Goal: Navigation & Orientation: Understand site structure

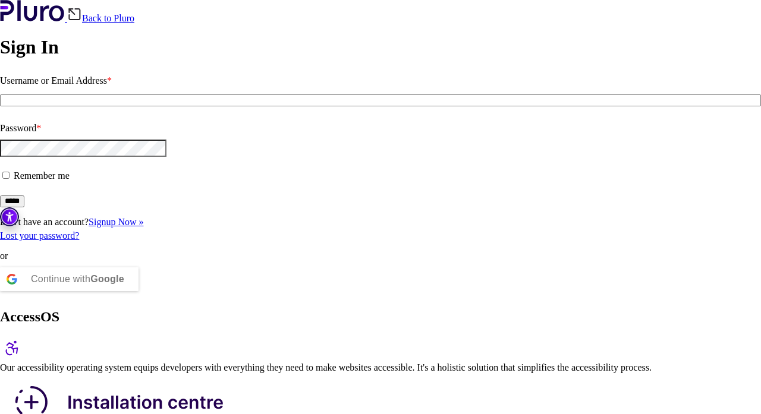
click at [24, 337] on img at bounding box center [12, 349] width 24 height 24
click at [8, 216] on img "Accessibility Tool" at bounding box center [9, 217] width 19 height 19
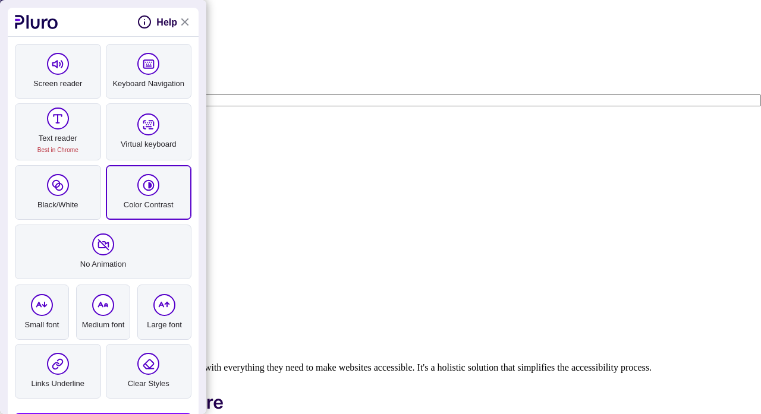
click at [130, 187] on link "Color Contrast" at bounding box center [149, 192] width 86 height 55
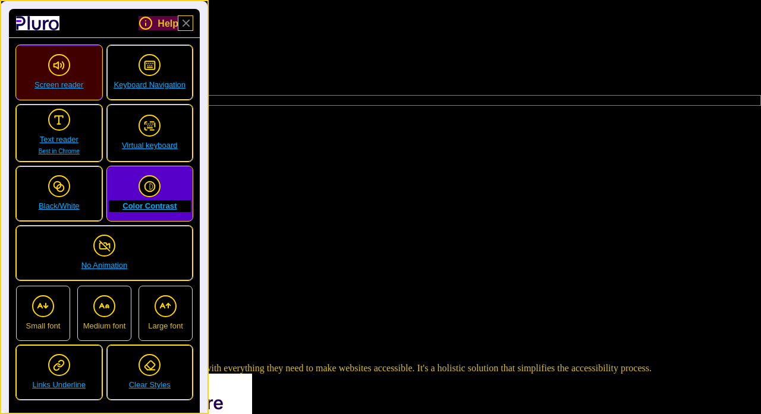
click at [59, 87] on span "Screen reader" at bounding box center [59, 85] width 83 height 12
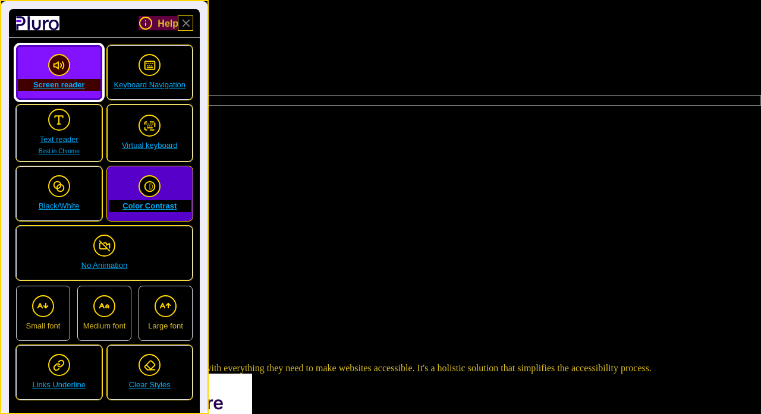
click at [58, 65] on icon "pluro accessibility toolbar" at bounding box center [56, 65] width 4 height 7
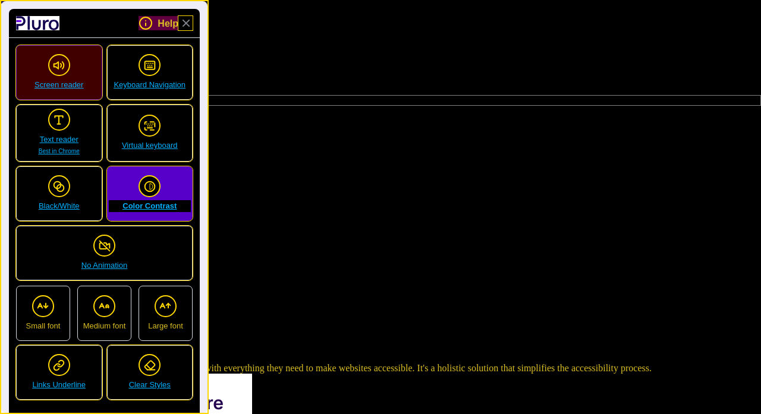
click at [58, 65] on icon "pluro accessibility toolbar" at bounding box center [56, 65] width 4 height 7
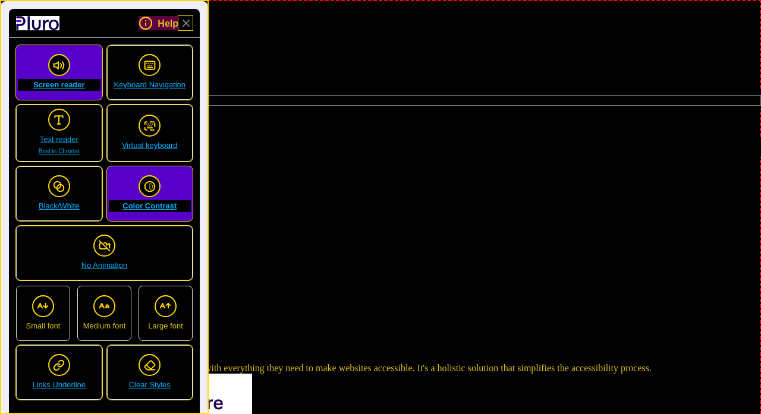
click at [252, 374] on img at bounding box center [126, 410] width 252 height 73
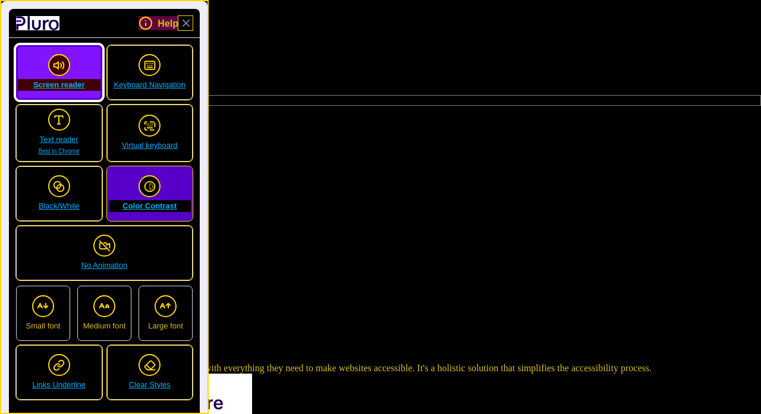
click at [70, 81] on span "Screen reader" at bounding box center [59, 85] width 83 height 12
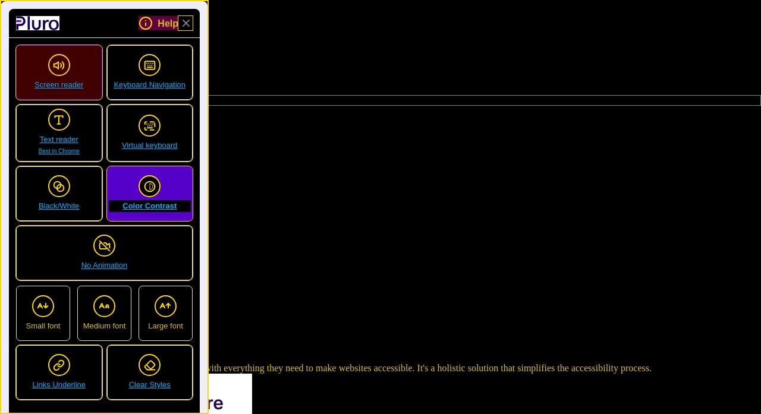
click at [70, 81] on span "Screen reader" at bounding box center [59, 85] width 83 height 12
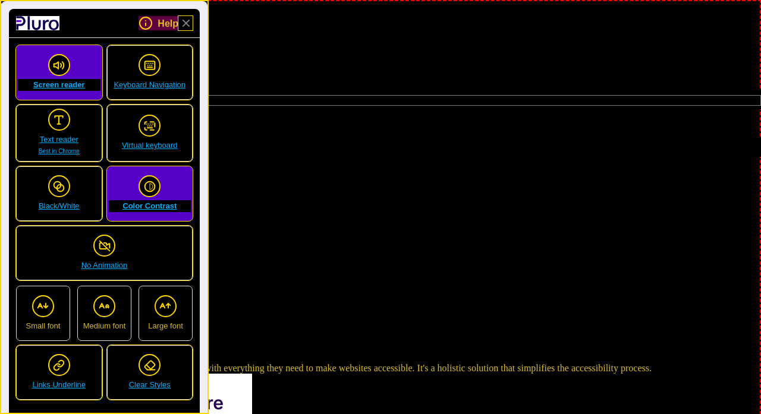
click at [24, 337] on img at bounding box center [12, 349] width 24 height 24
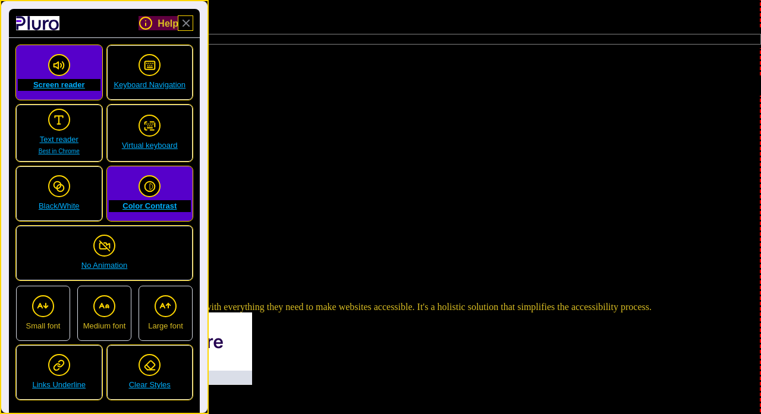
scroll to position [61, 0]
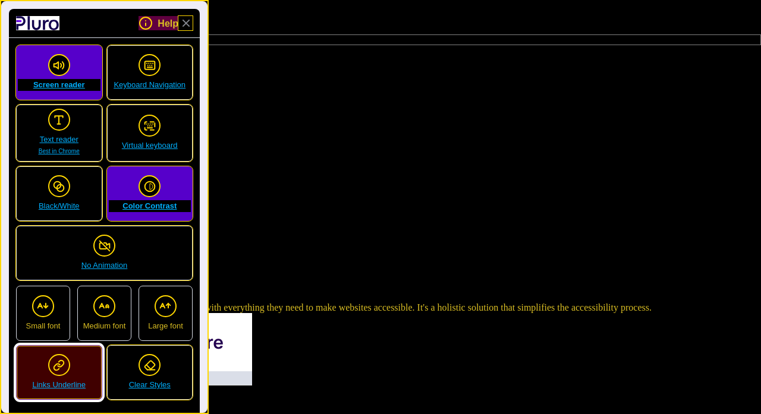
click at [71, 387] on span "Links Underline" at bounding box center [59, 385] width 83 height 12
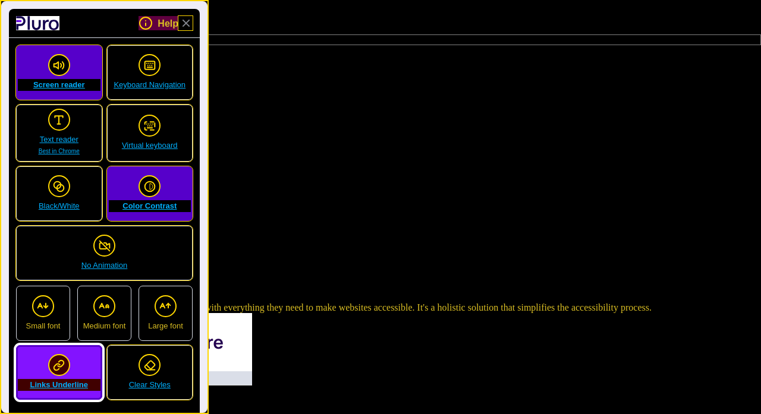
click at [69, 385] on span "Links Underline" at bounding box center [59, 385] width 83 height 12
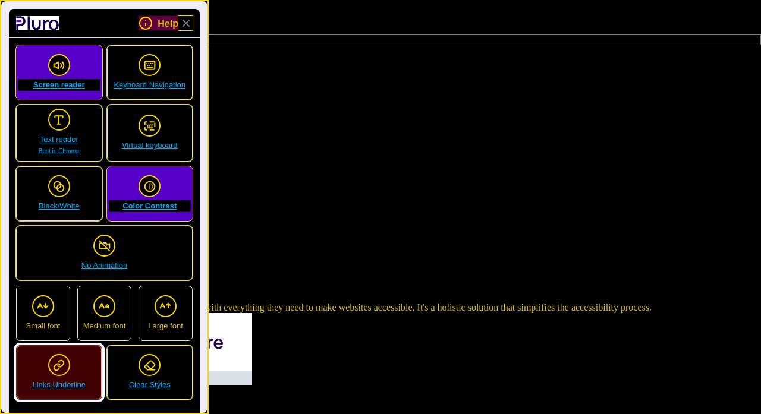
click at [69, 385] on span "Links Underline" at bounding box center [59, 385] width 83 height 12
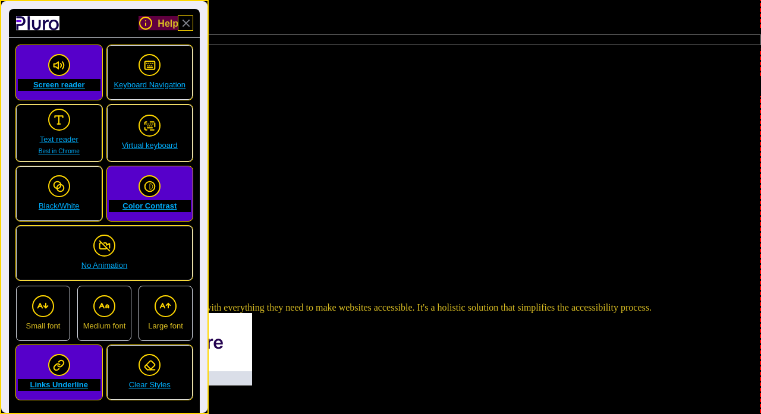
click at [240, 237] on div "Back to Pluro Sign In Username or Email Address * Password * Remember me ***** …" at bounding box center [380, 87] width 761 height 297
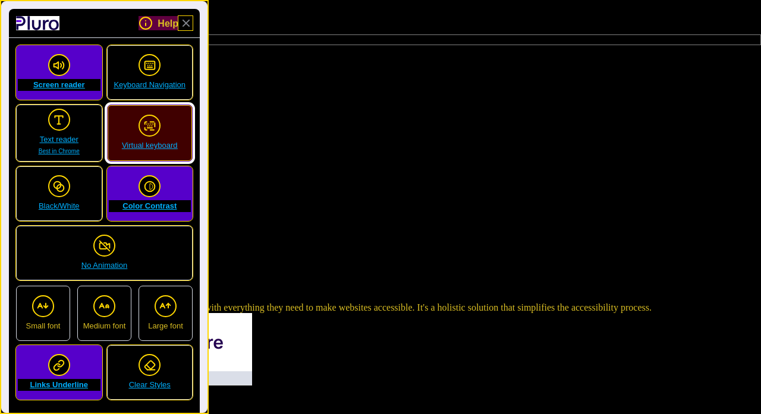
click at [160, 145] on span "Virtual keyboard" at bounding box center [150, 146] width 83 height 12
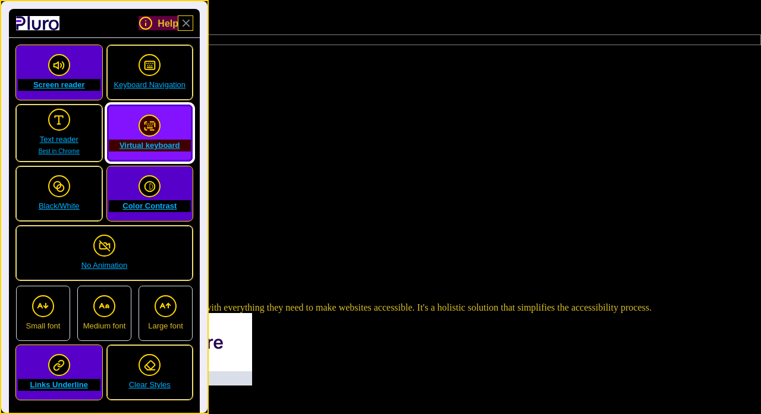
click at [160, 145] on span "Virtual keyboard" at bounding box center [150, 146] width 83 height 12
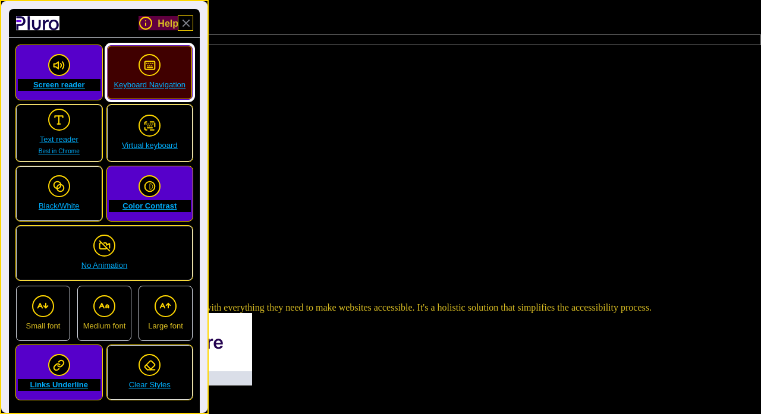
click at [148, 72] on span "pluro accessibility toolbar" at bounding box center [150, 65] width 22 height 22
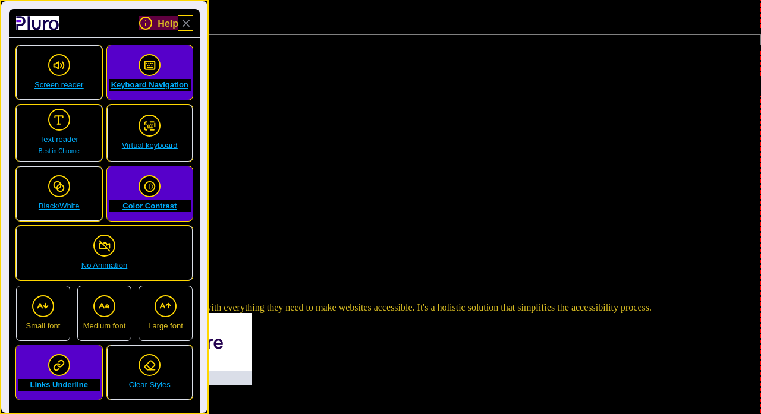
click at [310, 313] on div at bounding box center [380, 350] width 761 height 75
click at [187, 23] on link "Close Accessibility Tool" at bounding box center [185, 23] width 14 height 14
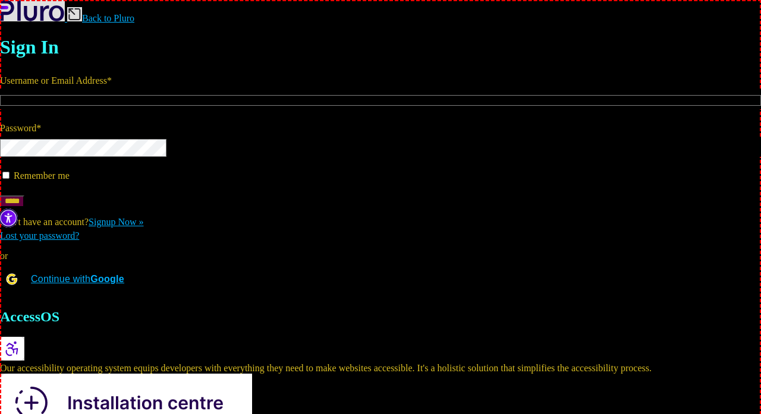
scroll to position [0, 0]
click at [30, 17] on img at bounding box center [32, 10] width 65 height 21
click at [134, 20] on link "Back to Pluro" at bounding box center [100, 18] width 67 height 10
